Goal: Check status: Check status

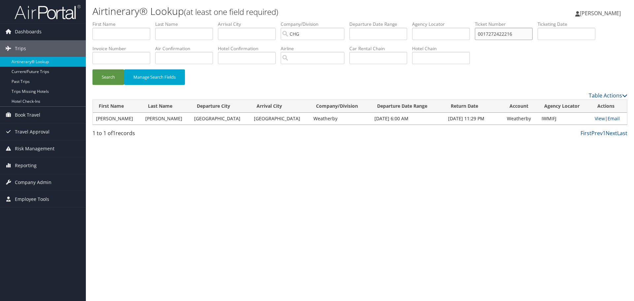
drag, startPoint x: 524, startPoint y: 32, endPoint x: 365, endPoint y: 19, distance: 159.2
click at [367, 19] on div "Airtinerary® Lookup (at least one field required) Thomas Klein Thomas Klein My …" at bounding box center [360, 150] width 548 height 301
paste input "AODDEA"
type input "AODDEA"
click at [113, 81] on button "Search" at bounding box center [109, 77] width 32 height 16
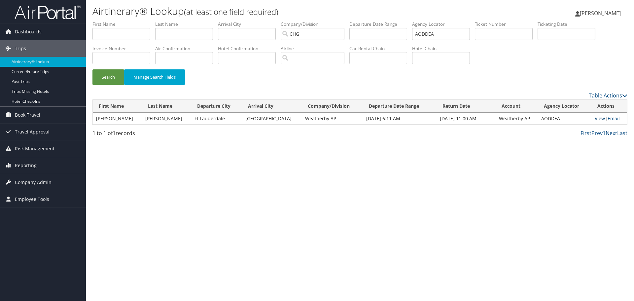
click at [597, 117] on link "View" at bounding box center [600, 118] width 10 height 6
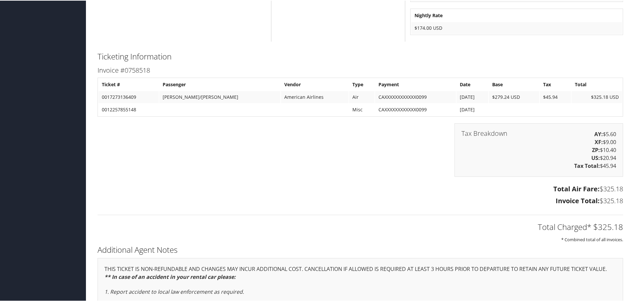
scroll to position [1090, 0]
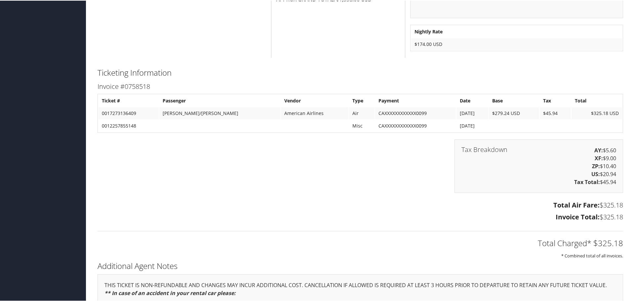
click at [113, 242] on h2 "Total Charged* $325.18" at bounding box center [359, 242] width 525 height 11
